Goal: Task Accomplishment & Management: Use online tool/utility

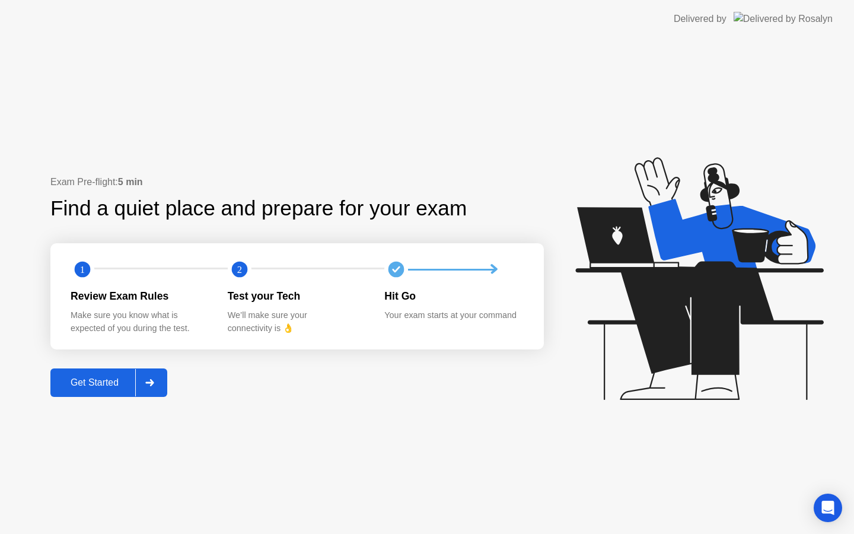
click at [87, 378] on div "Get Started" at bounding box center [94, 382] width 81 height 11
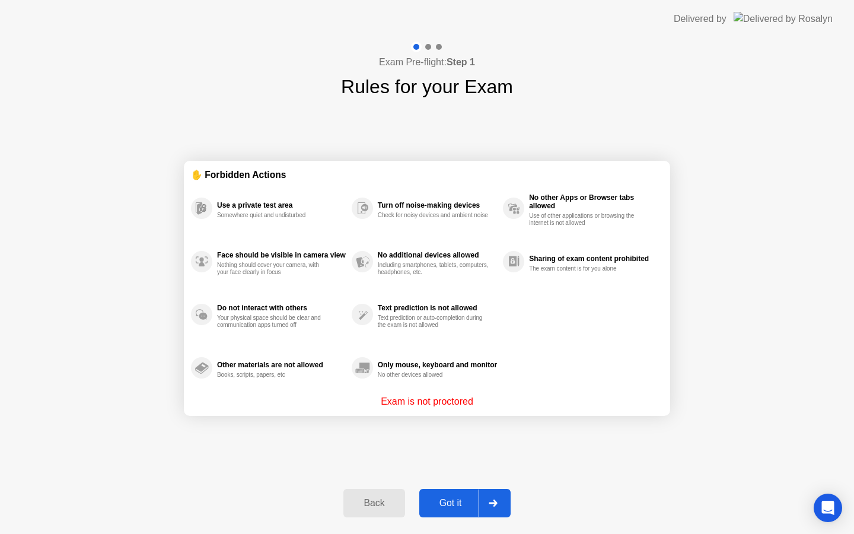
click at [454, 500] on div "Got it" at bounding box center [451, 503] width 56 height 11
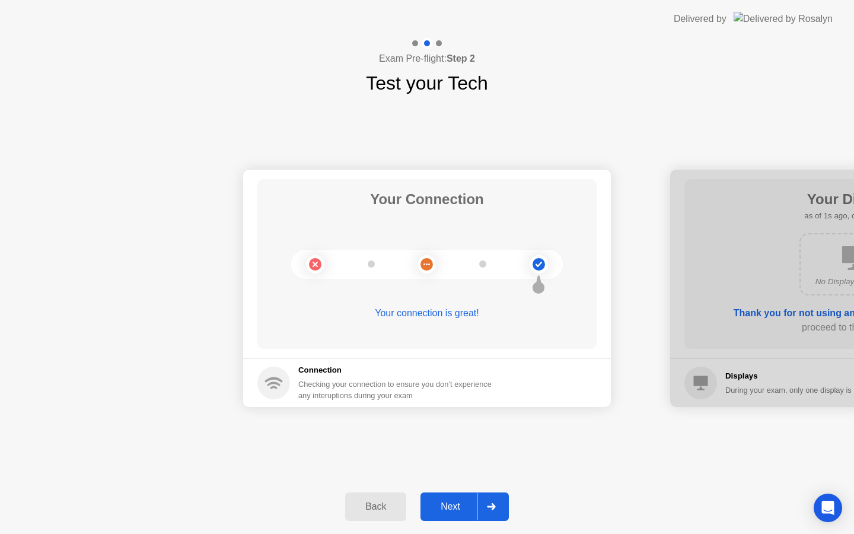
click at [454, 504] on div "Next" at bounding box center [450, 506] width 53 height 11
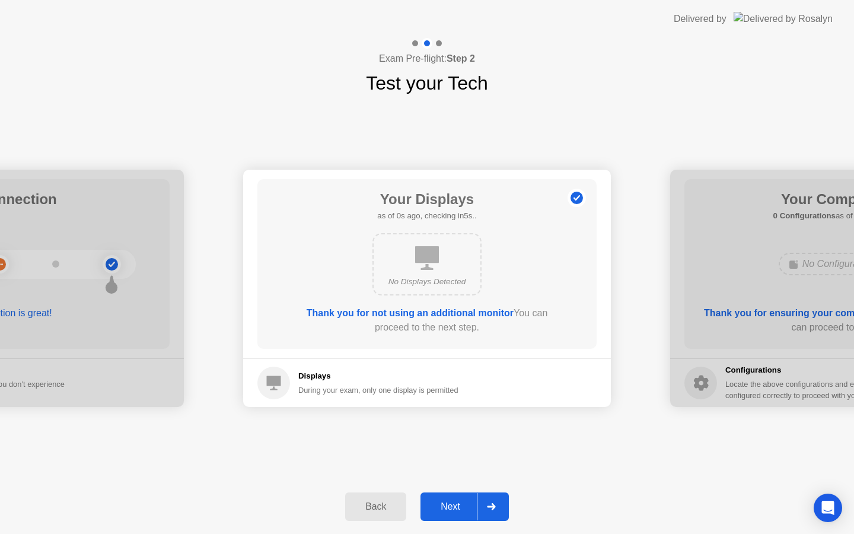
click at [454, 504] on div "Next" at bounding box center [450, 506] width 53 height 11
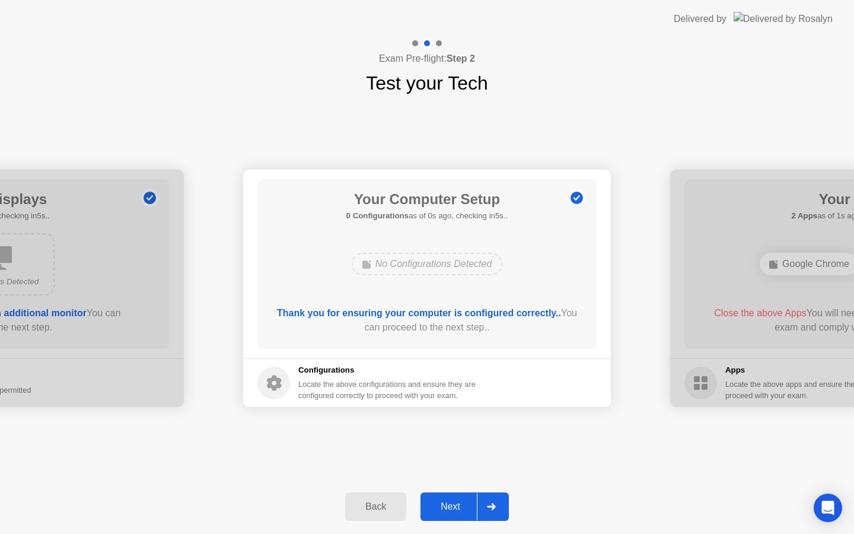
click at [454, 504] on div "Next" at bounding box center [450, 506] width 53 height 11
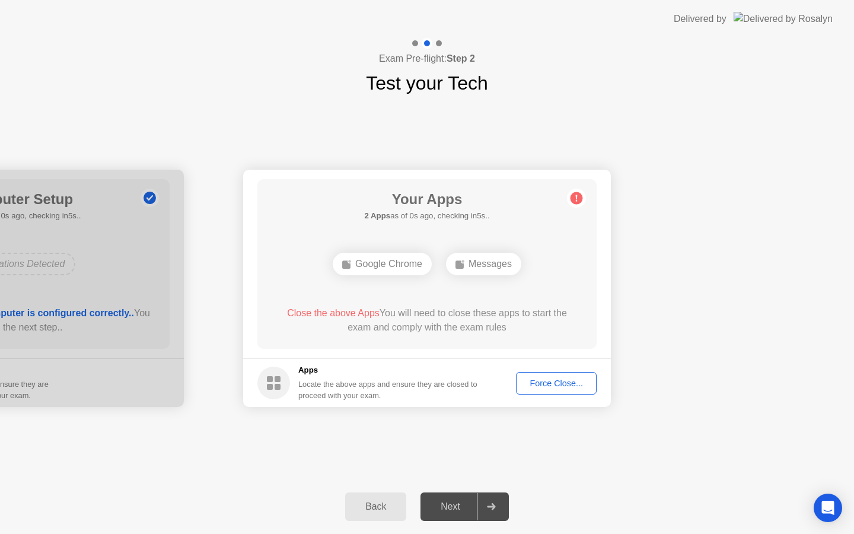
click at [454, 504] on div "Next" at bounding box center [450, 506] width 53 height 11
click at [567, 379] on div "Force Close..." at bounding box center [556, 382] width 72 height 9
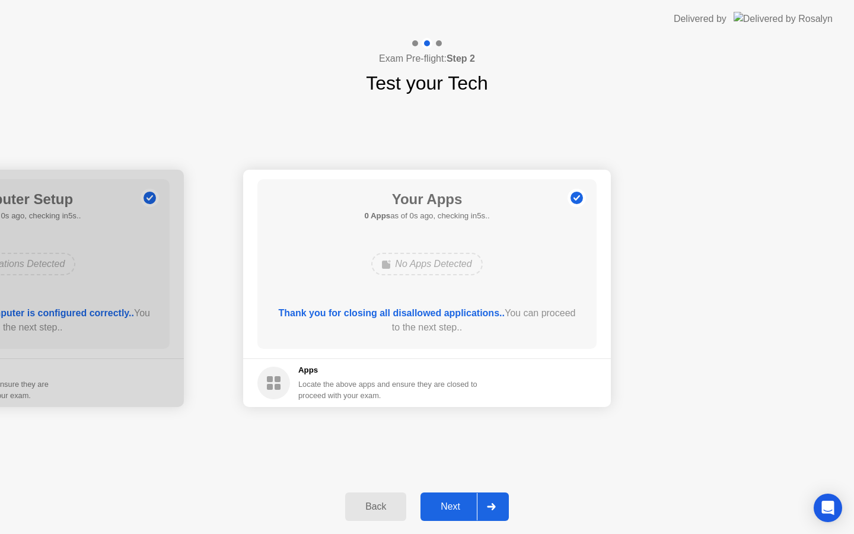
click at [459, 507] on div "Next" at bounding box center [450, 506] width 53 height 11
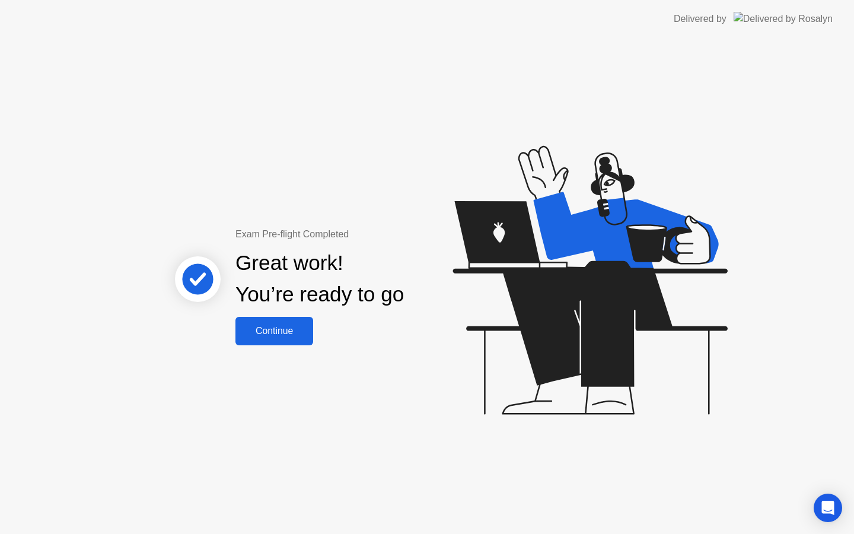
click at [299, 320] on button "Continue" at bounding box center [274, 331] width 78 height 28
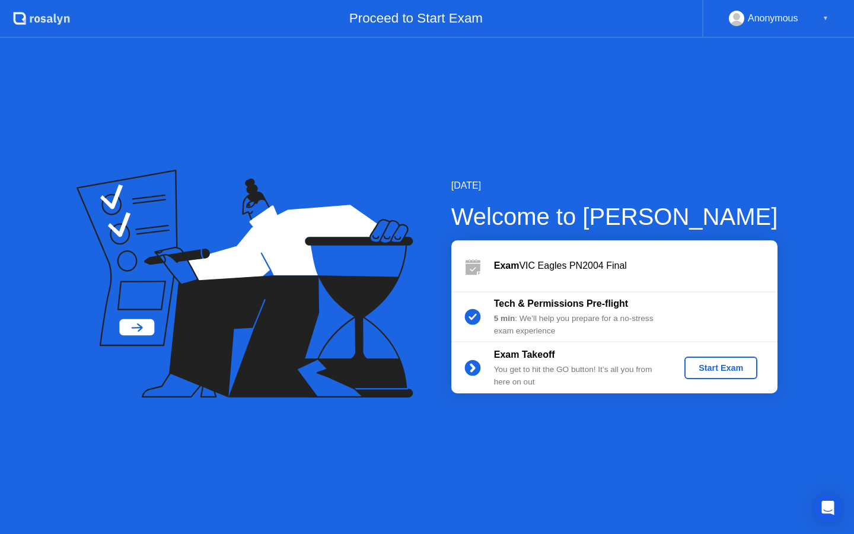
click at [724, 373] on div "Start Exam" at bounding box center [720, 367] width 63 height 9
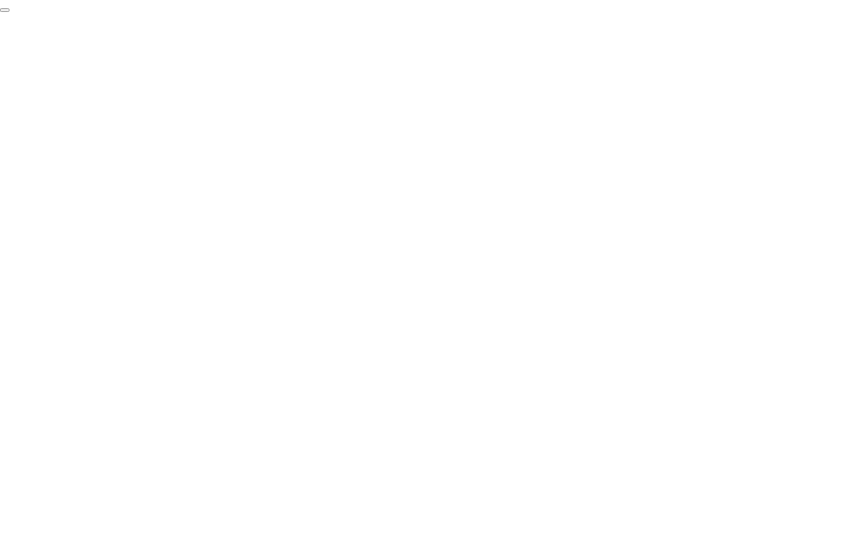
click div "End Proctoring Session"
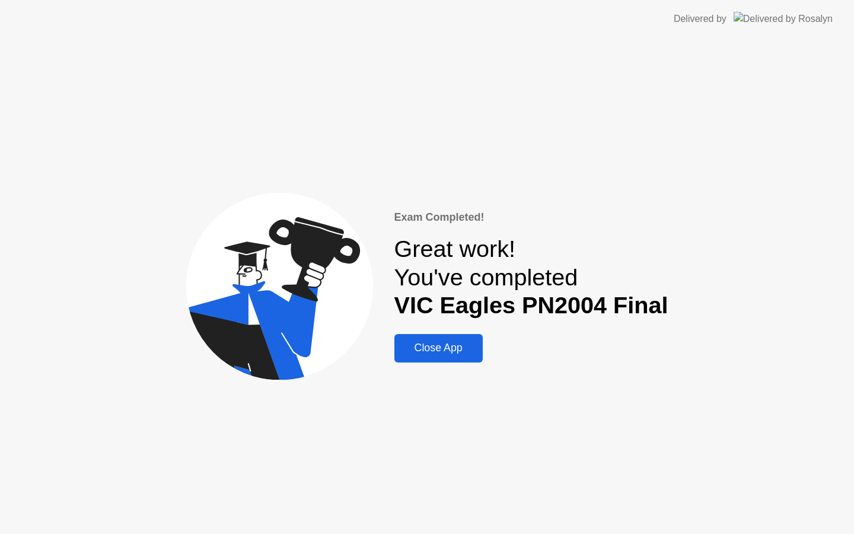
click at [448, 342] on div "Close App" at bounding box center [438, 348] width 81 height 12
